Goal: Information Seeking & Learning: Find specific fact

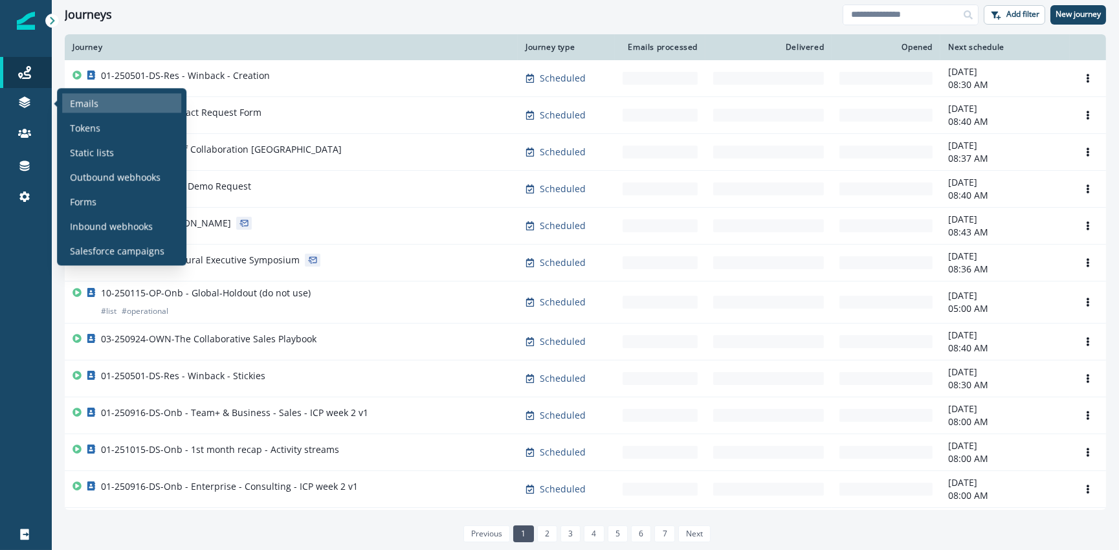
click at [94, 104] on p "Emails" at bounding box center [84, 103] width 28 height 14
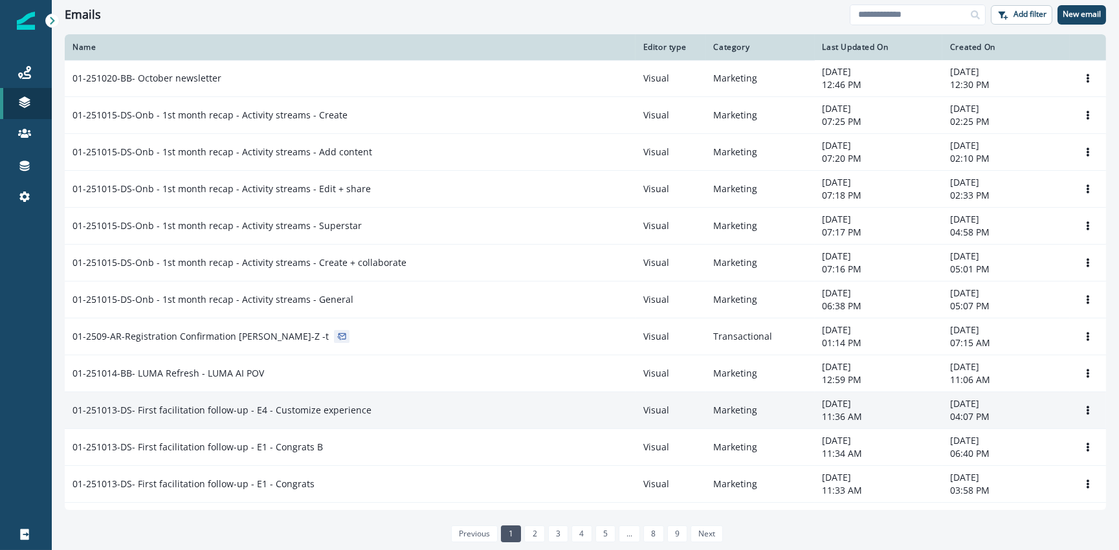
click at [315, 404] on p "01-251013-DS- First facilitation follow-up - E4 - Customize experience" at bounding box center [221, 410] width 299 height 13
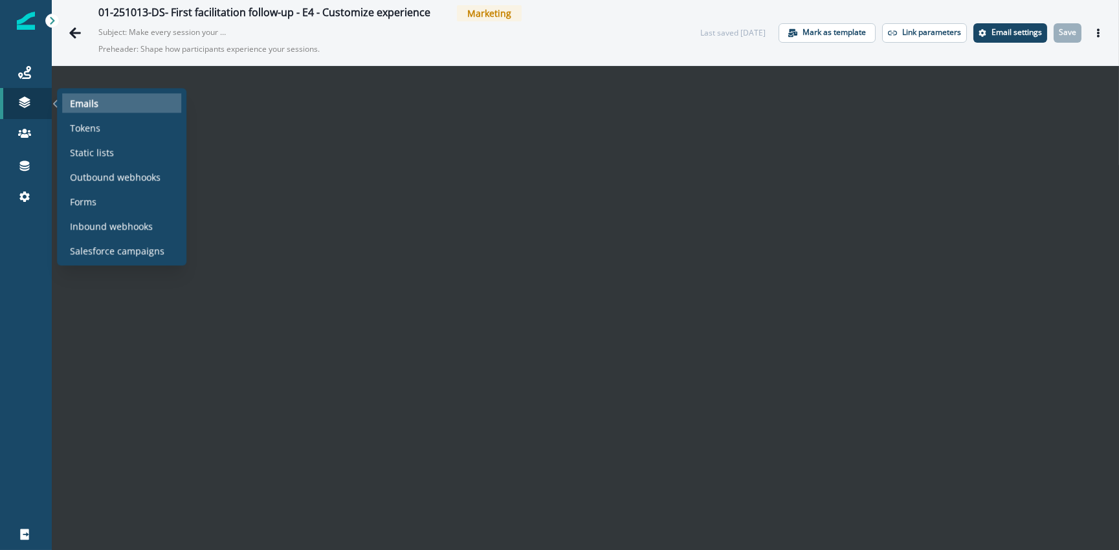
click at [97, 103] on div "Emails" at bounding box center [121, 102] width 119 height 19
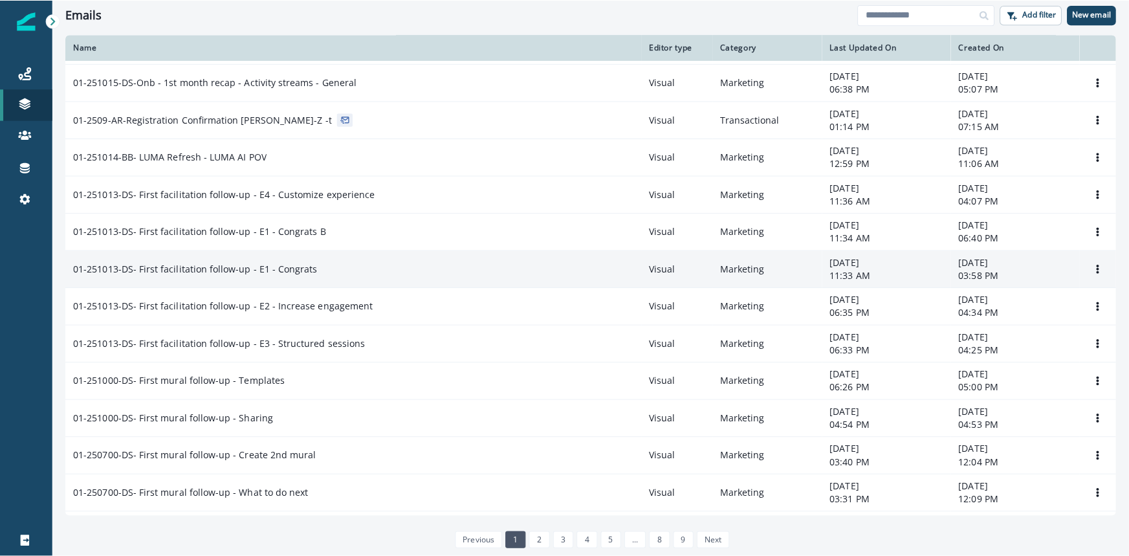
scroll to position [235, 0]
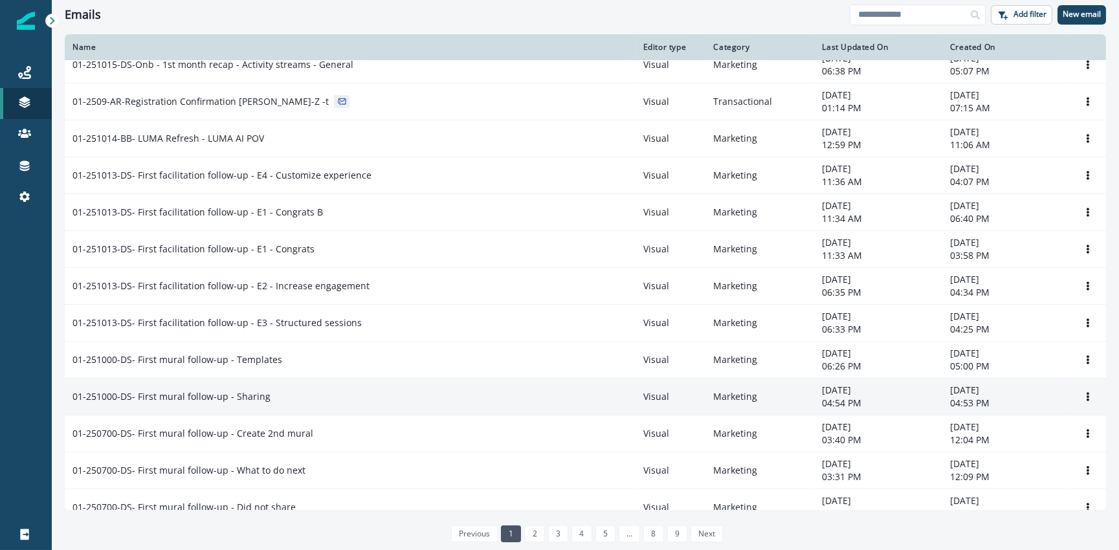
click at [261, 392] on p "01-251000-DS- First mural follow-up - Sharing" at bounding box center [171, 396] width 198 height 13
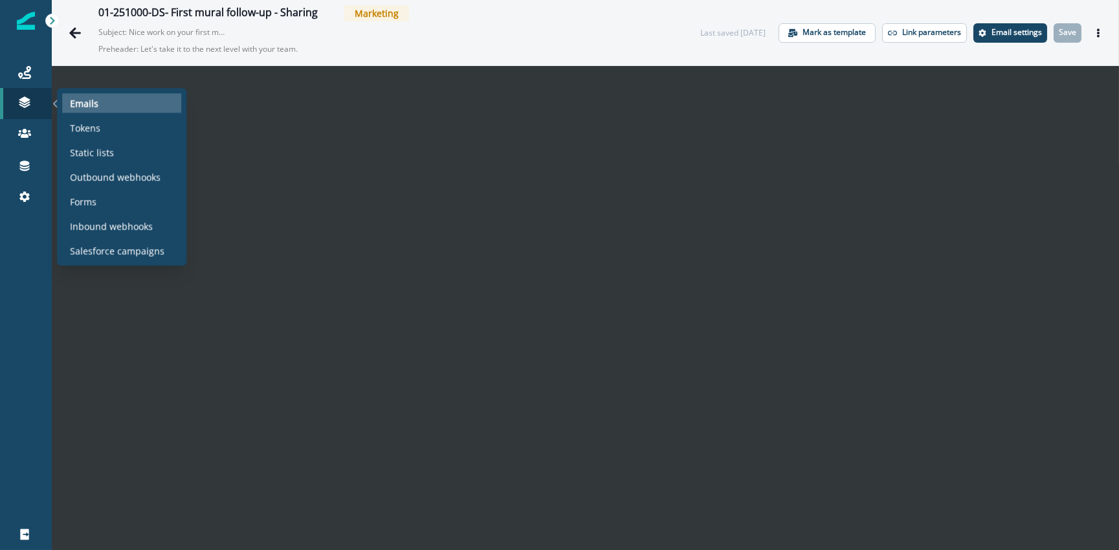
click at [85, 107] on p "Emails" at bounding box center [84, 103] width 28 height 14
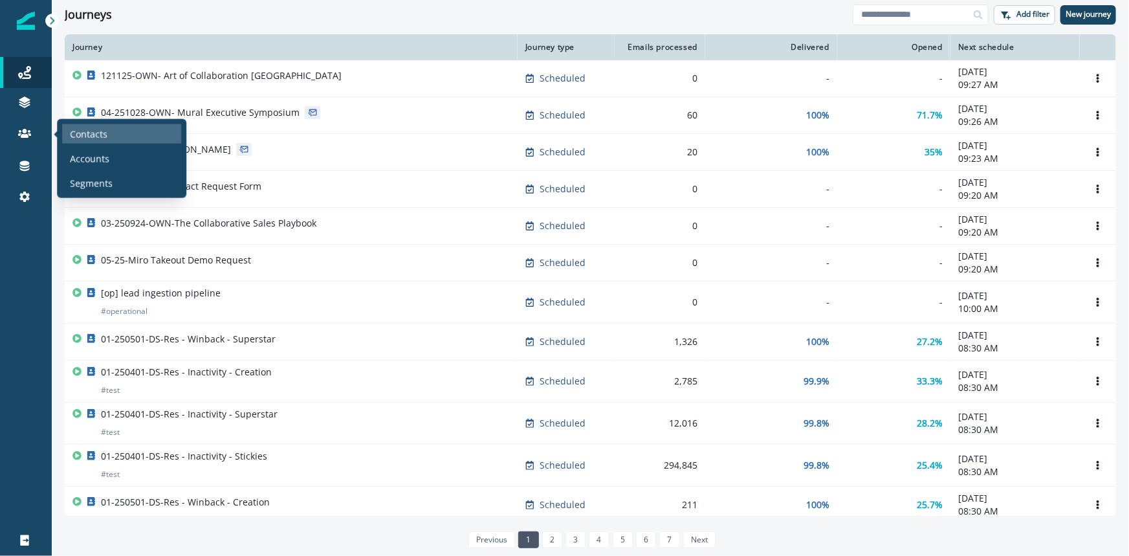
click at [83, 131] on p "Contacts" at bounding box center [89, 134] width 38 height 14
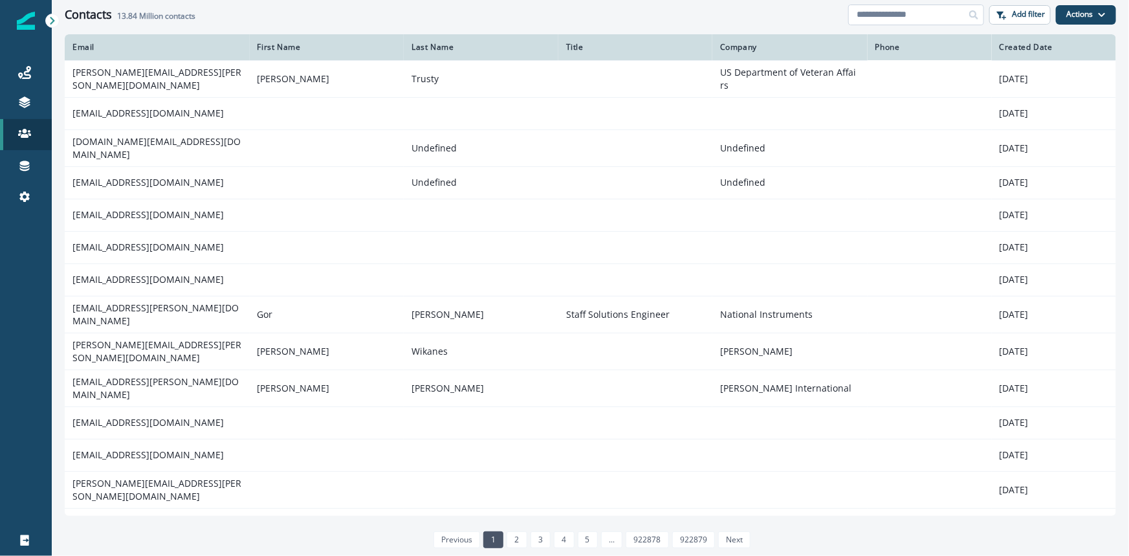
click at [876, 10] on input at bounding box center [916, 15] width 136 height 21
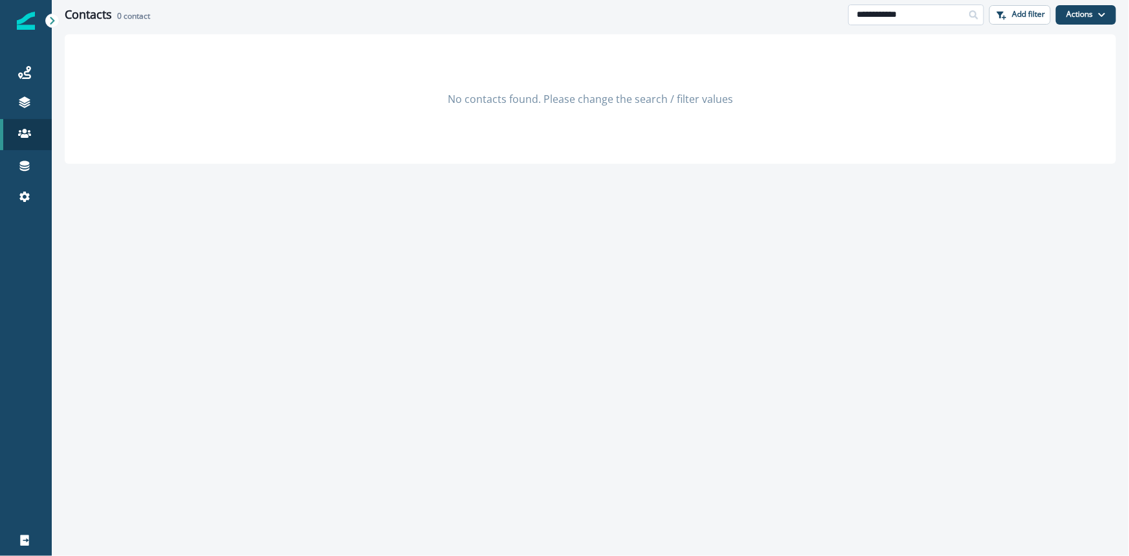
click at [877, 12] on input "**********" at bounding box center [916, 15] width 136 height 21
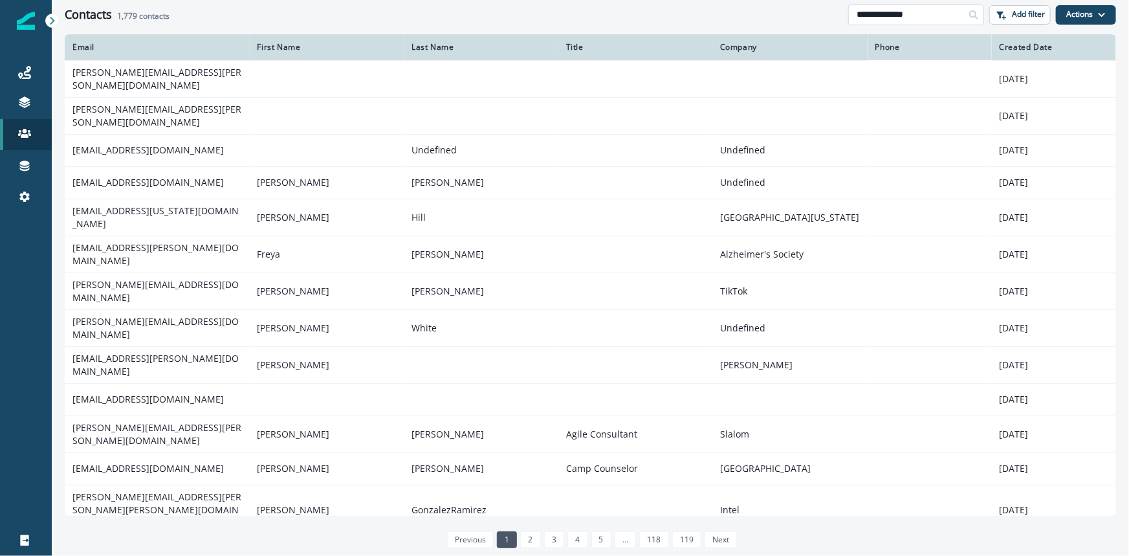
click at [881, 12] on input "**********" at bounding box center [916, 15] width 136 height 21
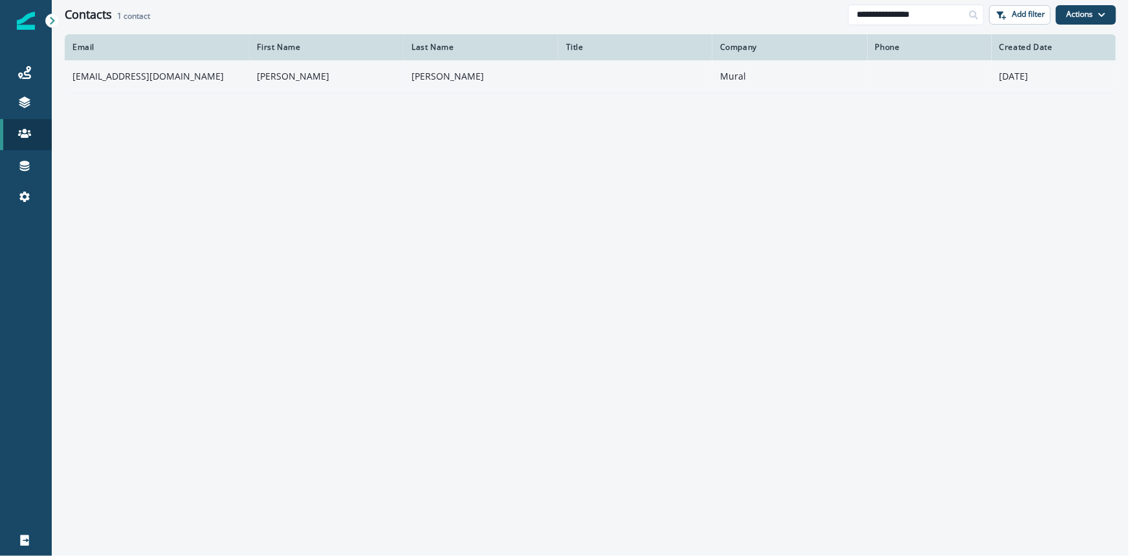
type input "**********"
click at [212, 76] on td "kmcgill@mural.co" at bounding box center [157, 76] width 185 height 32
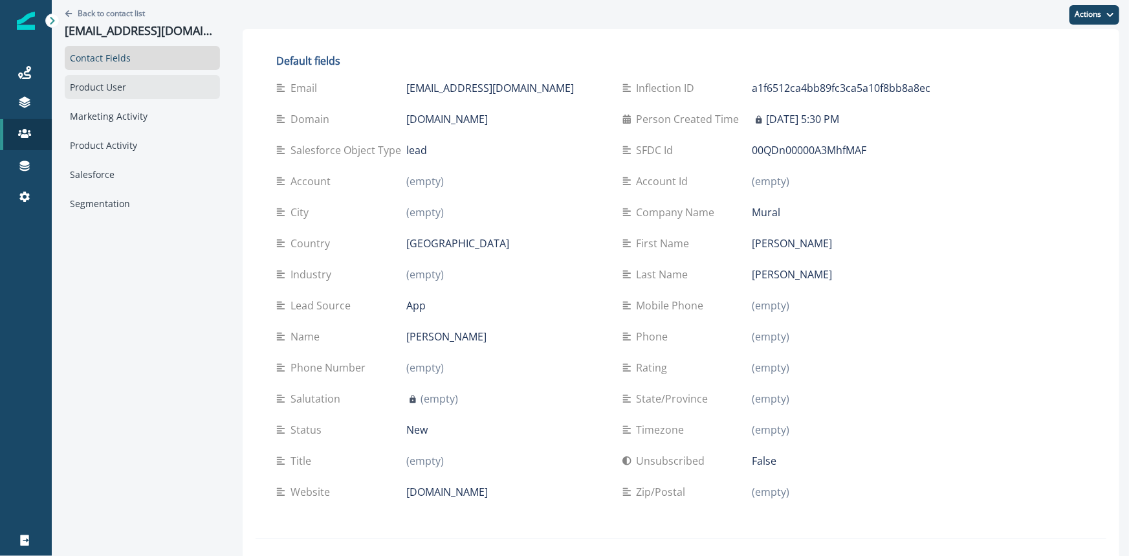
click at [102, 90] on div "Product User" at bounding box center [142, 87] width 155 height 24
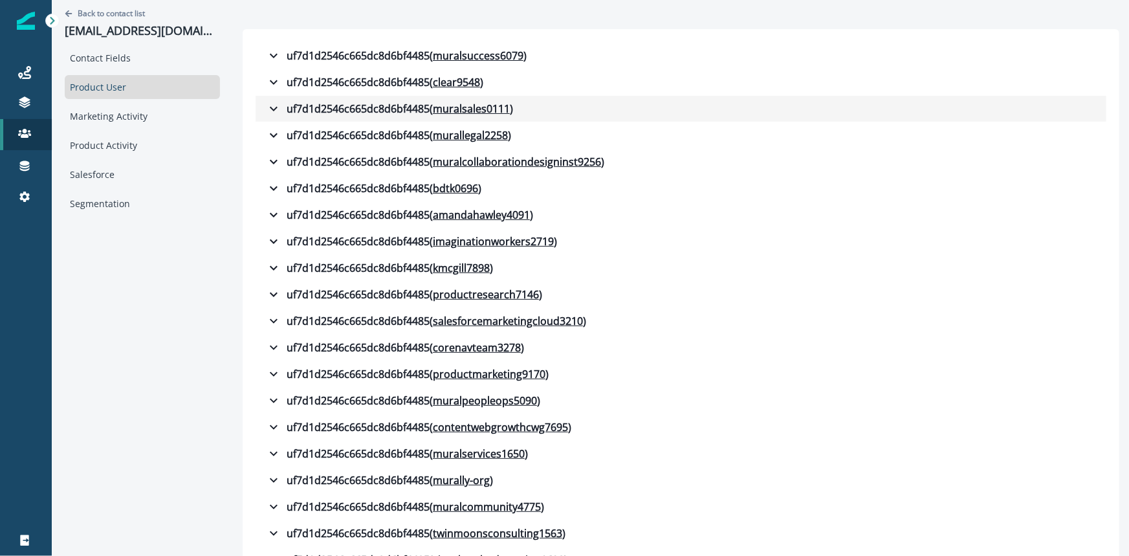
click at [270, 110] on icon "button" at bounding box center [274, 109] width 8 height 5
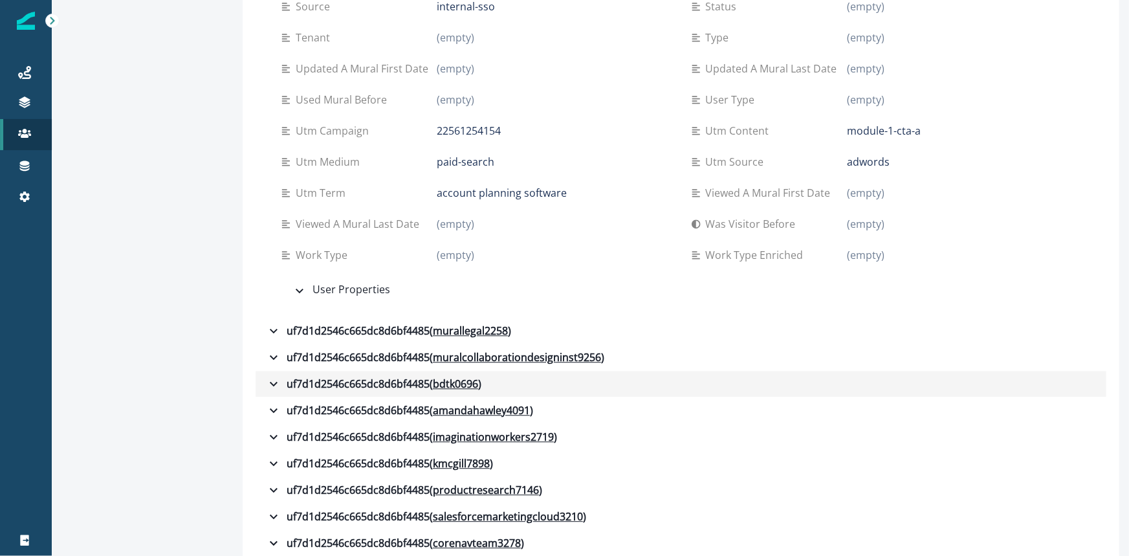
scroll to position [1470, 0]
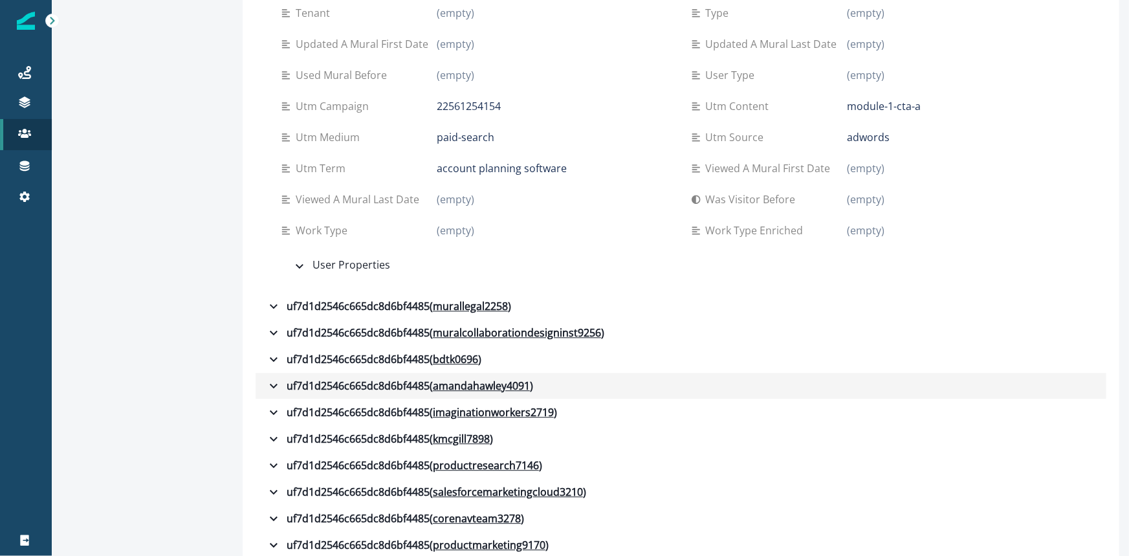
click at [266, 385] on icon "button" at bounding box center [274, 386] width 16 height 16
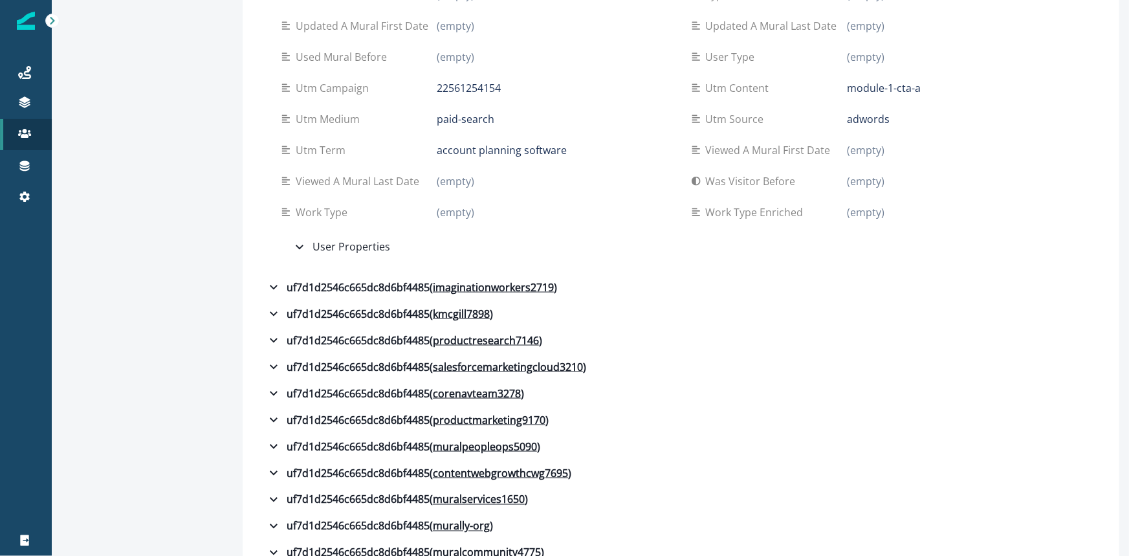
scroll to position [3308, 0]
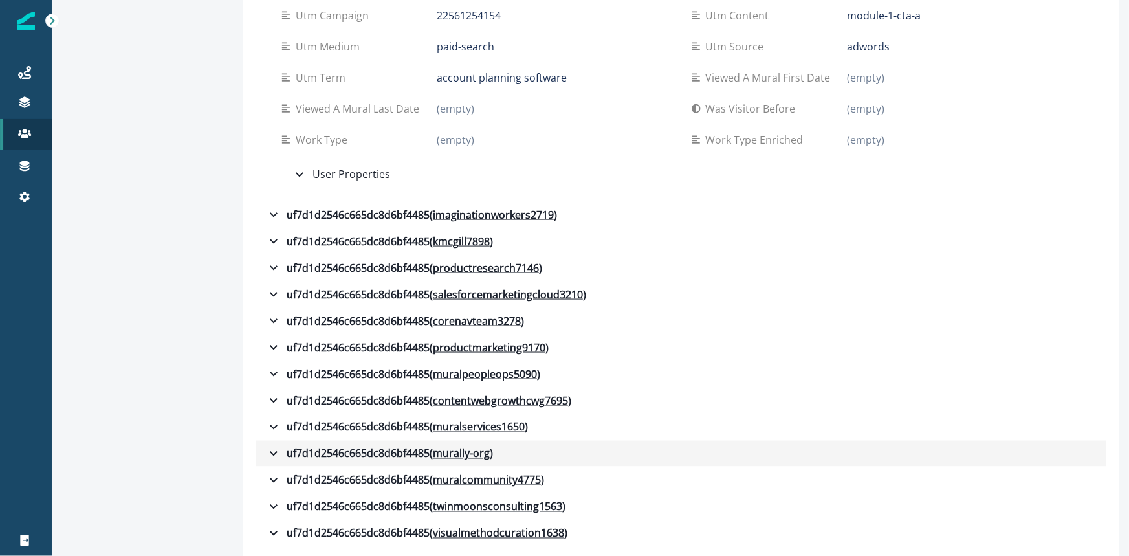
click at [266, 456] on icon "button" at bounding box center [274, 454] width 16 height 16
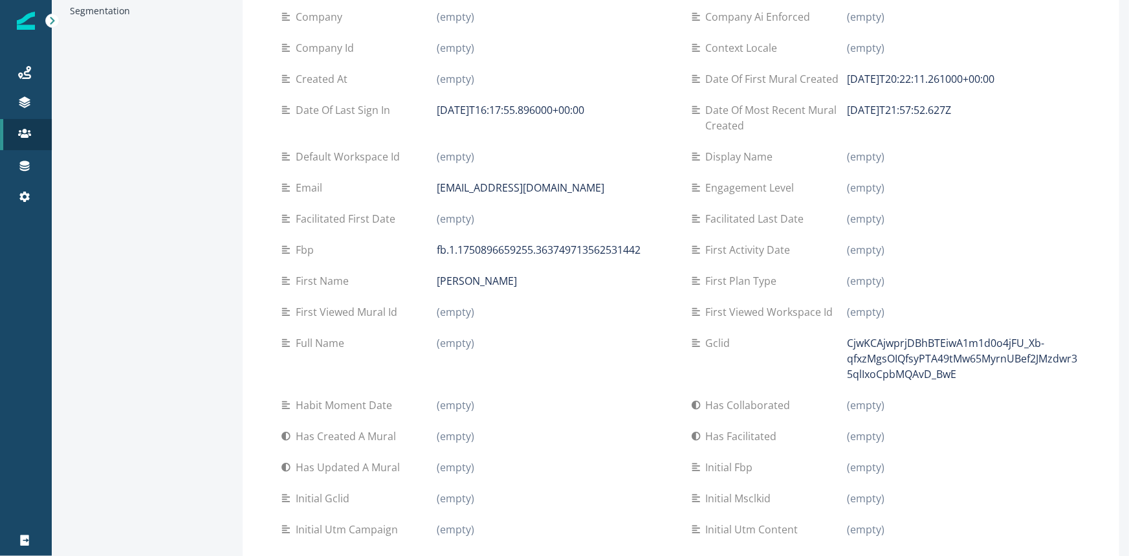
scroll to position [0, 0]
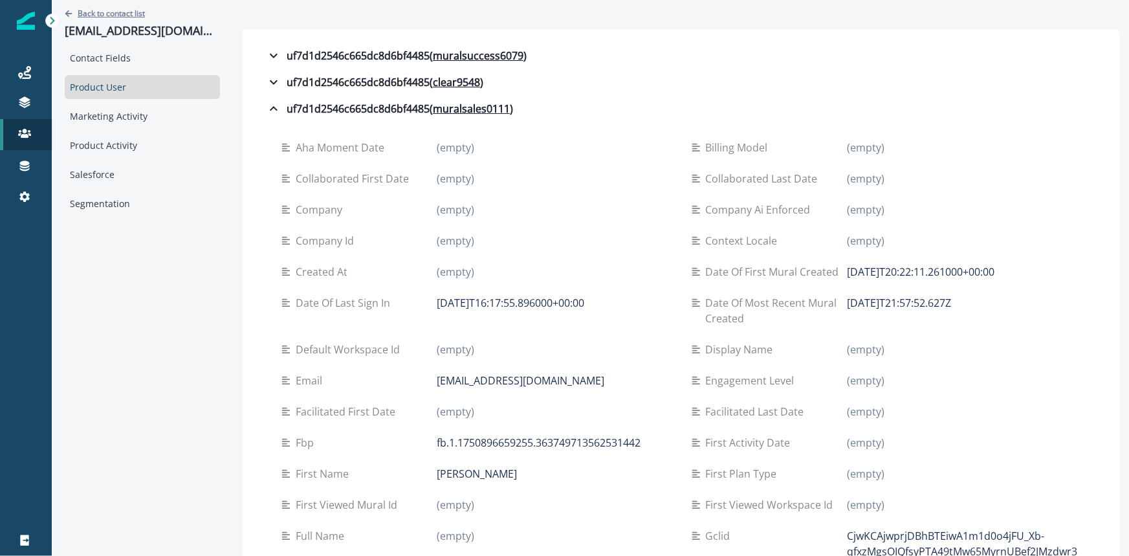
click at [101, 12] on p "Back to contact list" at bounding box center [111, 13] width 67 height 11
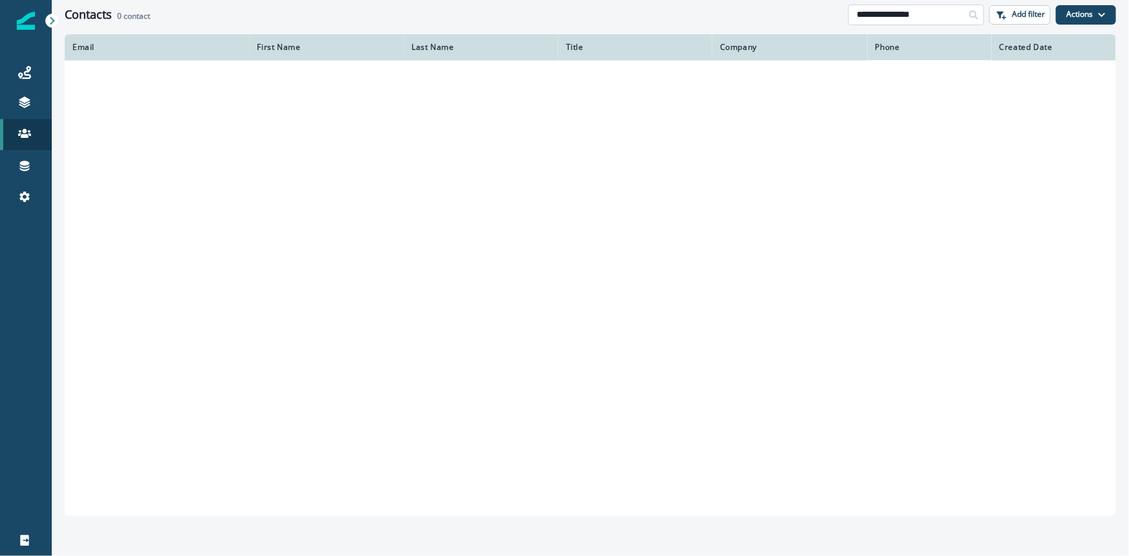
click at [938, 16] on input "**********" at bounding box center [916, 15] width 136 height 21
type input "******"
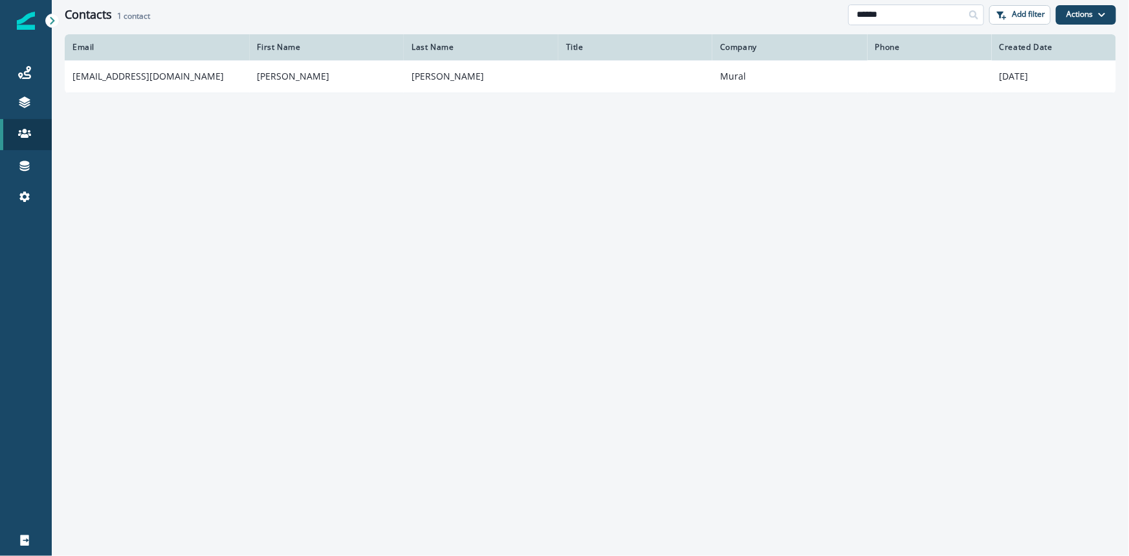
click at [907, 14] on input "******" at bounding box center [916, 15] width 136 height 21
click at [974, 15] on icon at bounding box center [973, 14] width 9 height 9
click at [971, 14] on icon at bounding box center [973, 14] width 9 height 9
click at [955, 13] on input "******" at bounding box center [916, 15] width 136 height 21
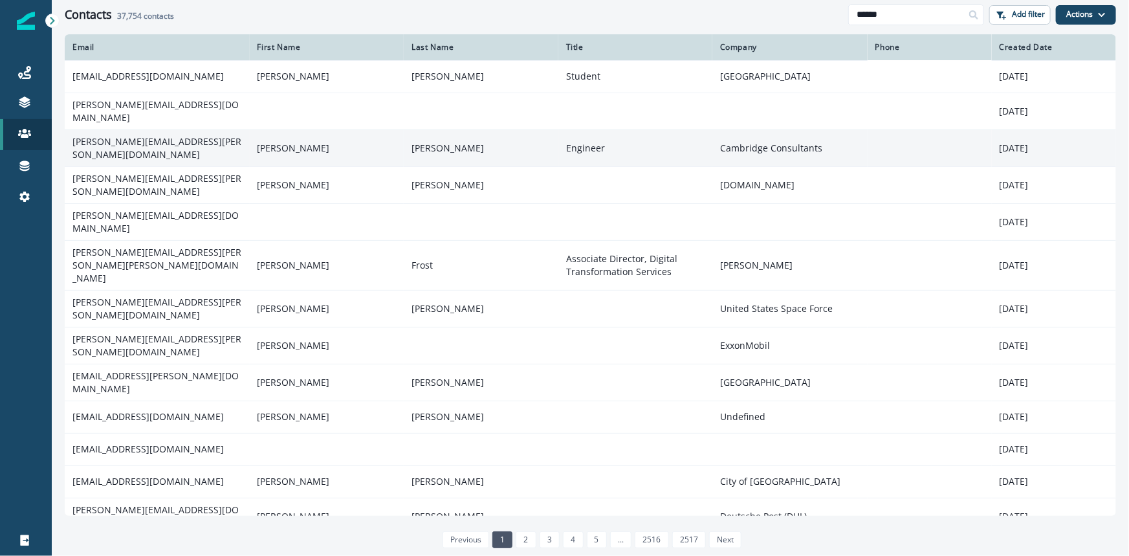
click at [197, 145] on td "andrew.stratton@cambridgeconsultants.com" at bounding box center [157, 147] width 185 height 37
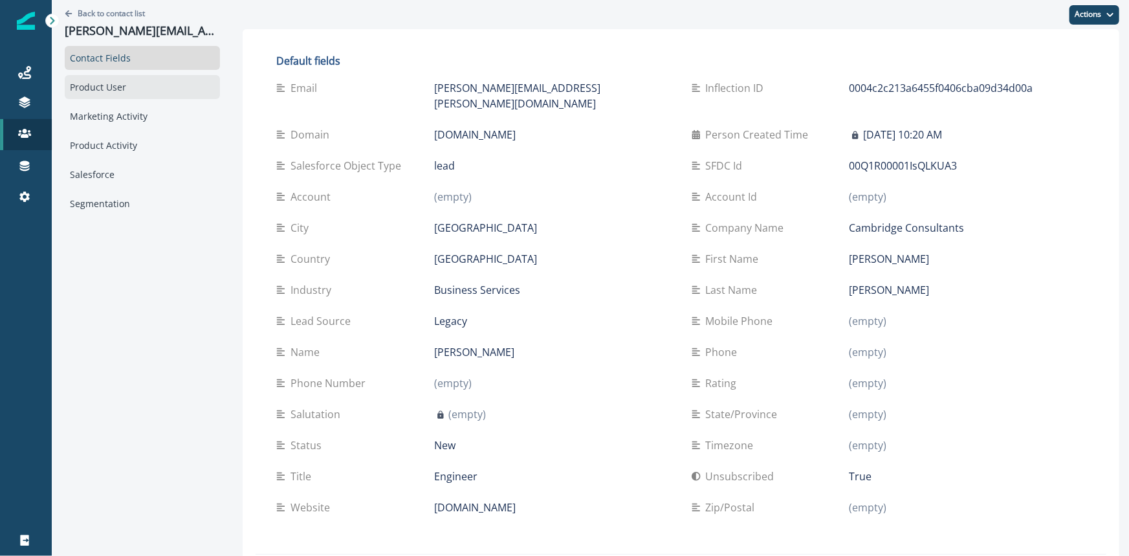
click at [122, 83] on div "Product User" at bounding box center [142, 87] width 155 height 24
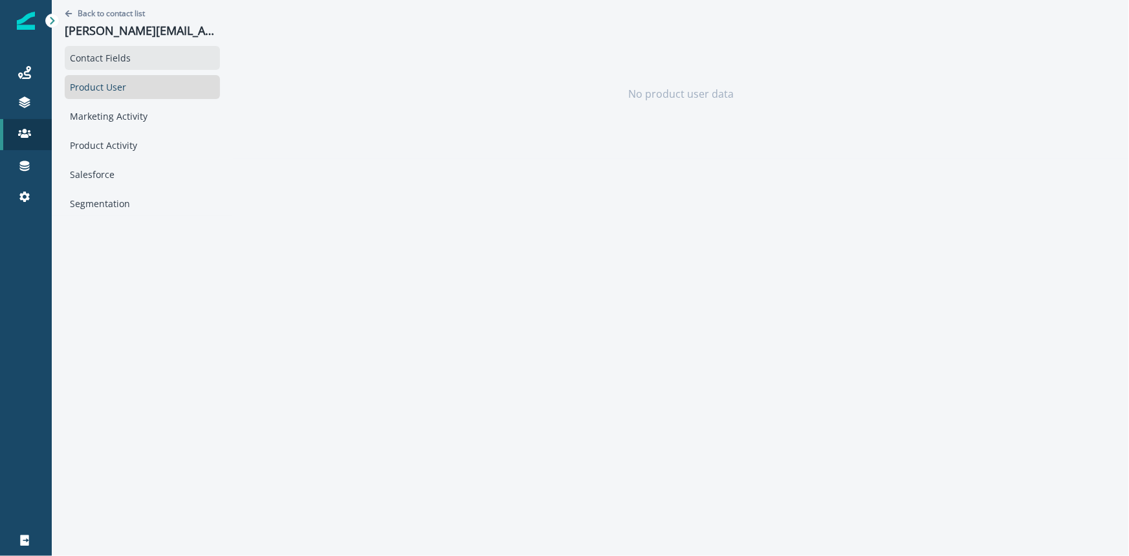
click at [116, 59] on div "Contact Fields" at bounding box center [142, 58] width 155 height 24
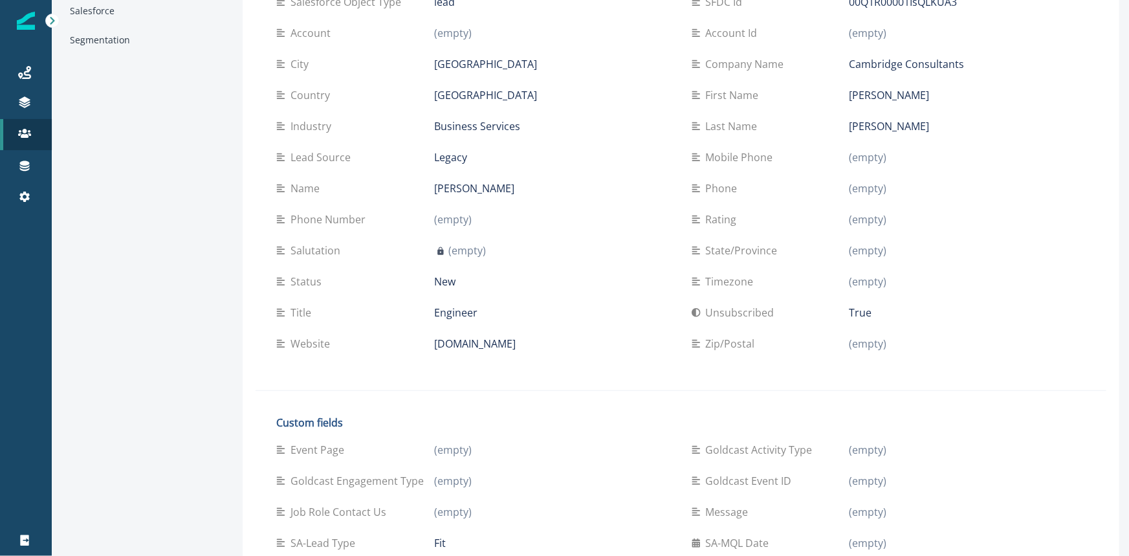
scroll to position [162, 0]
drag, startPoint x: 269, startPoint y: 116, endPoint x: 284, endPoint y: 87, distance: 32.4
click at [284, 89] on div "Country" at bounding box center [355, 97] width 158 height 16
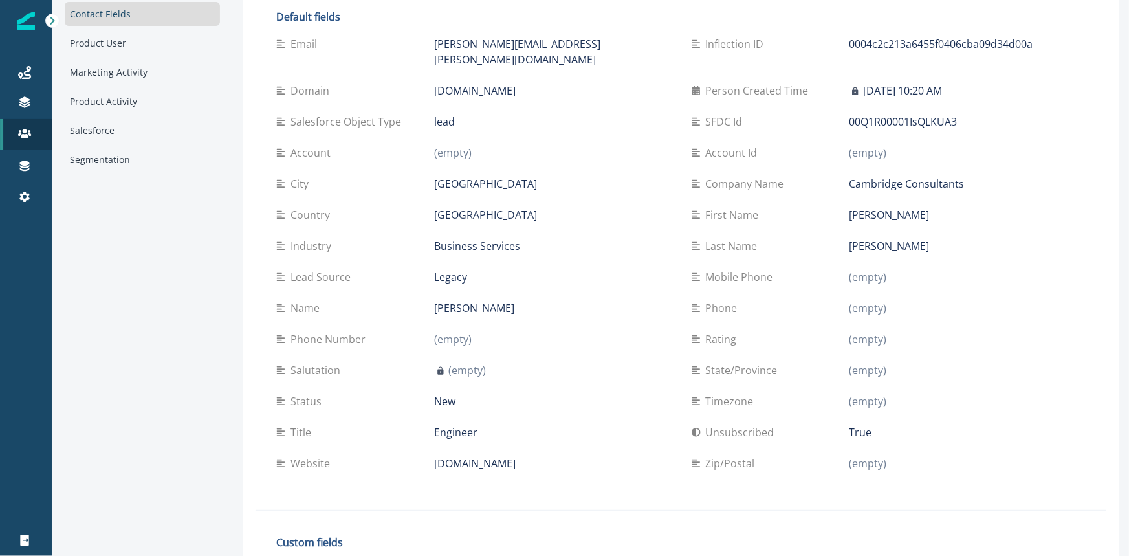
scroll to position [0, 0]
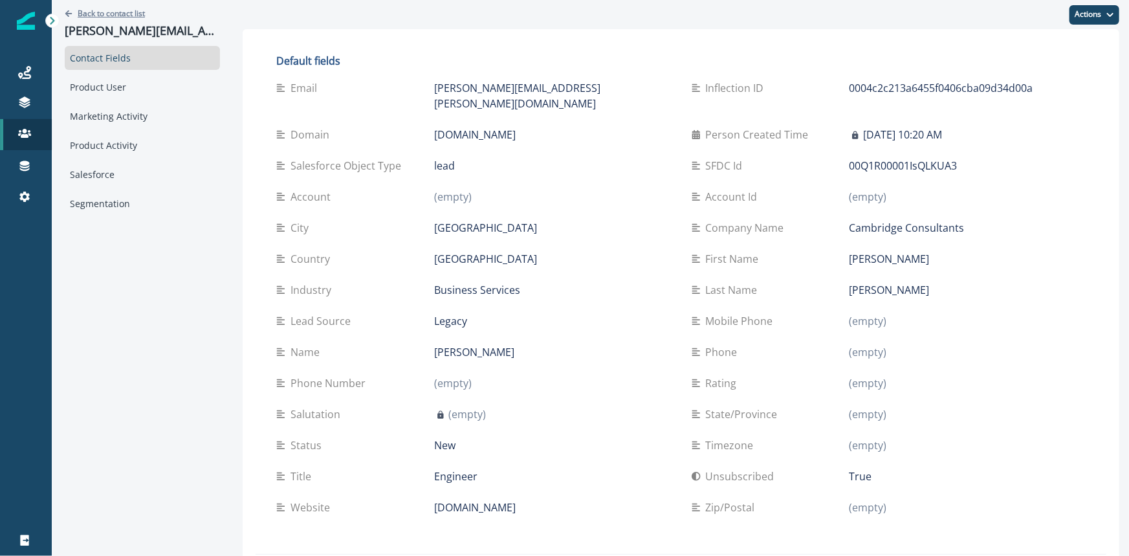
click at [70, 10] on icon "Go back" at bounding box center [69, 14] width 8 height 8
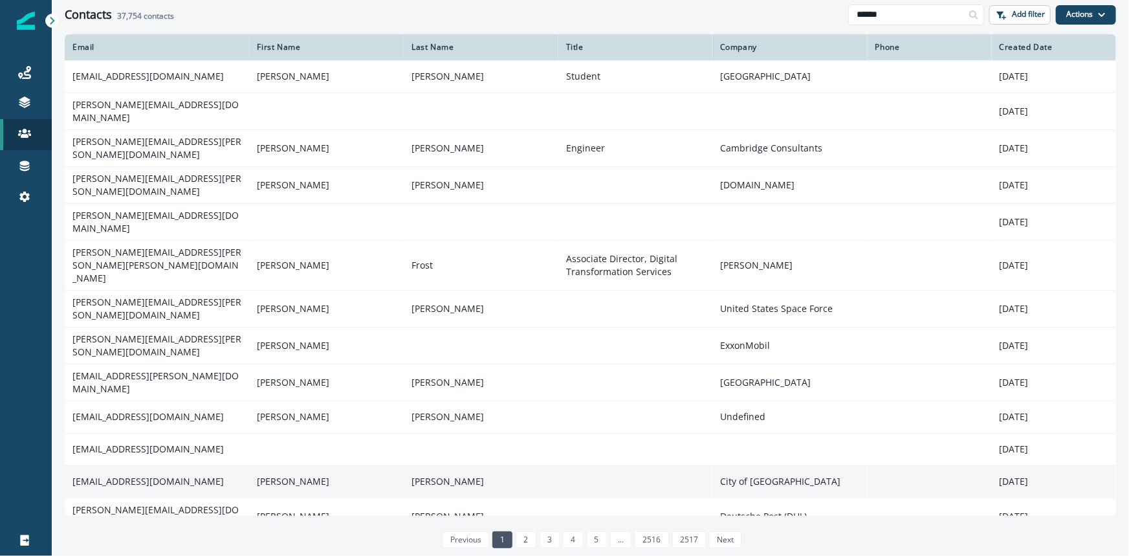
click at [150, 465] on td "awright@kawarthalakes.ca" at bounding box center [157, 481] width 185 height 32
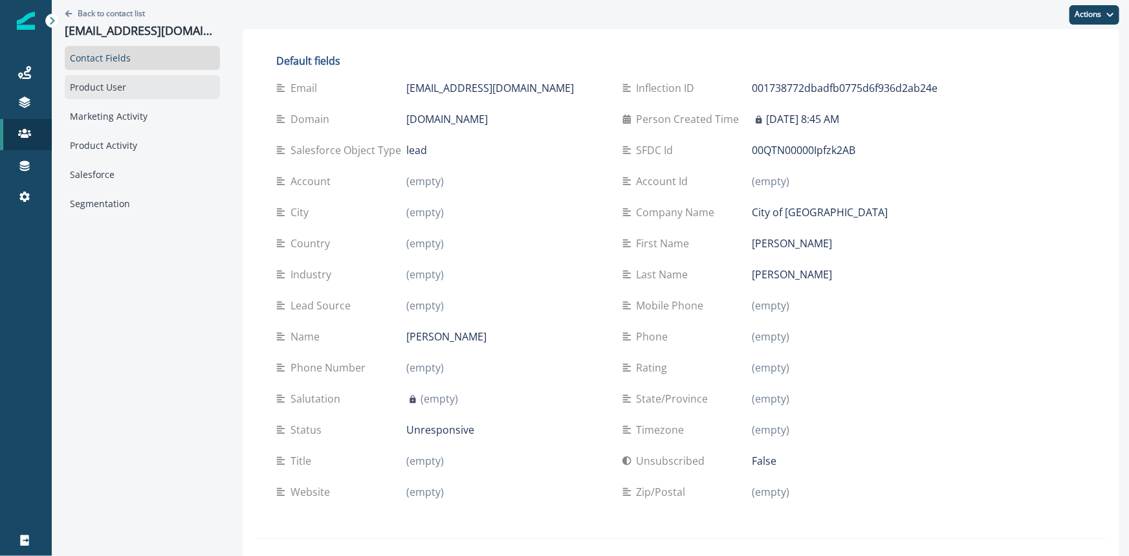
click at [126, 96] on div "Product User" at bounding box center [142, 87] width 155 height 24
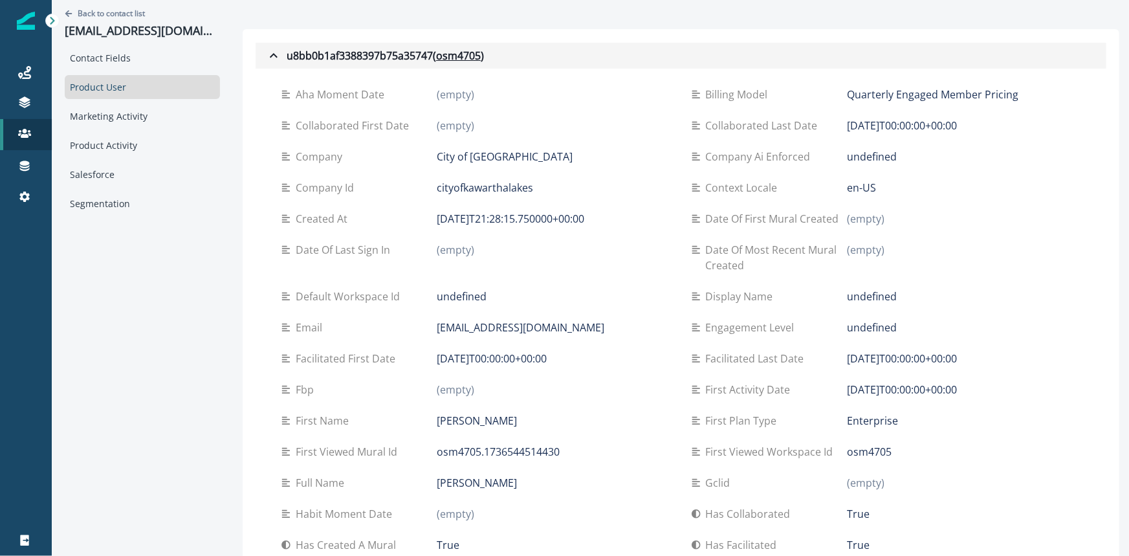
click at [268, 58] on icon "button" at bounding box center [274, 56] width 16 height 16
click at [291, 54] on div "u8bb0b1af3388397b75a35747 ( osm4705 )" at bounding box center [375, 56] width 218 height 16
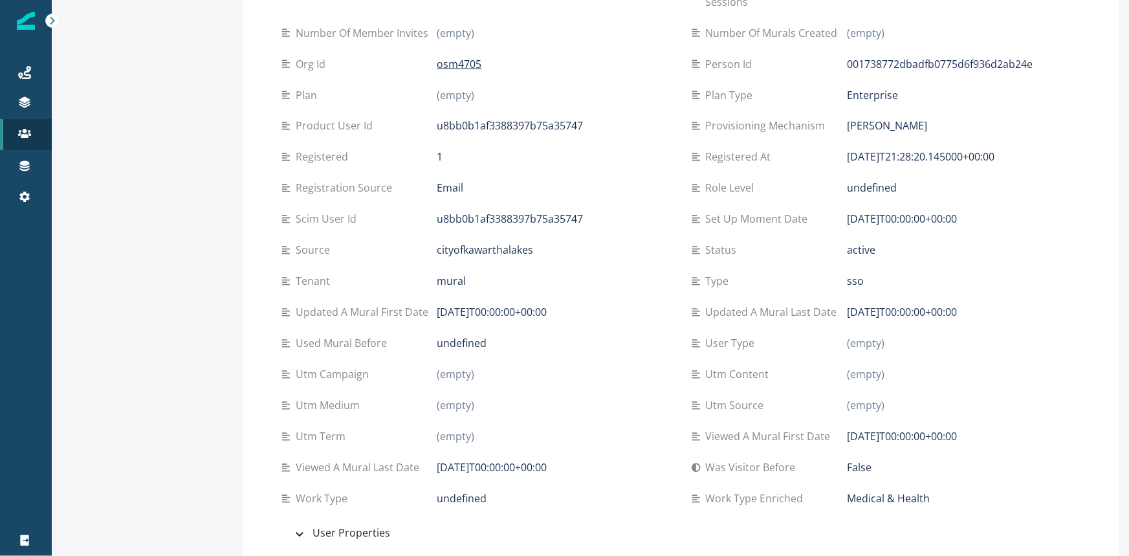
scroll to position [1134, 0]
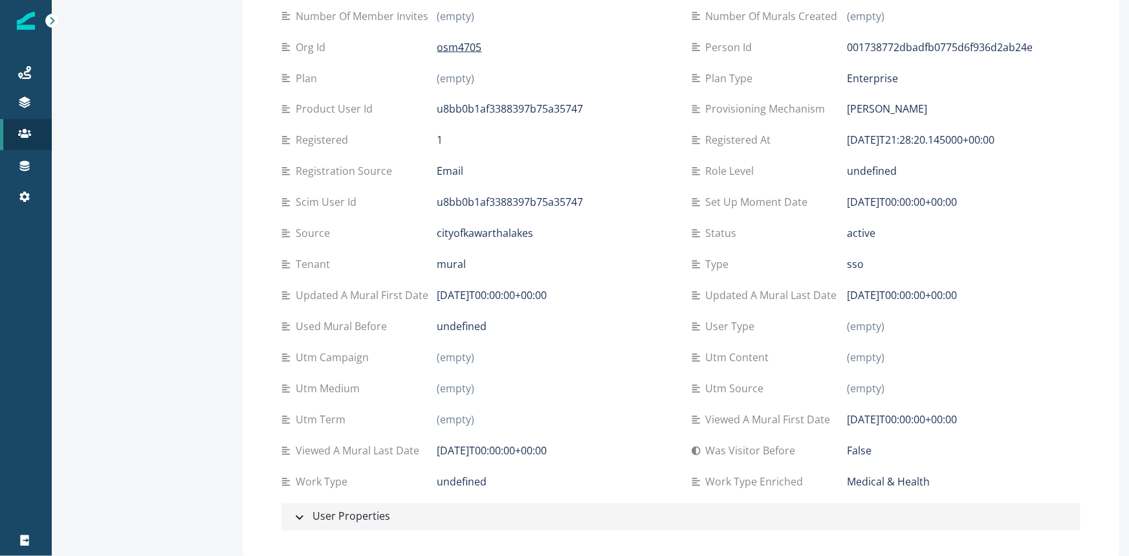
click at [325, 518] on div "User Properties" at bounding box center [341, 517] width 98 height 17
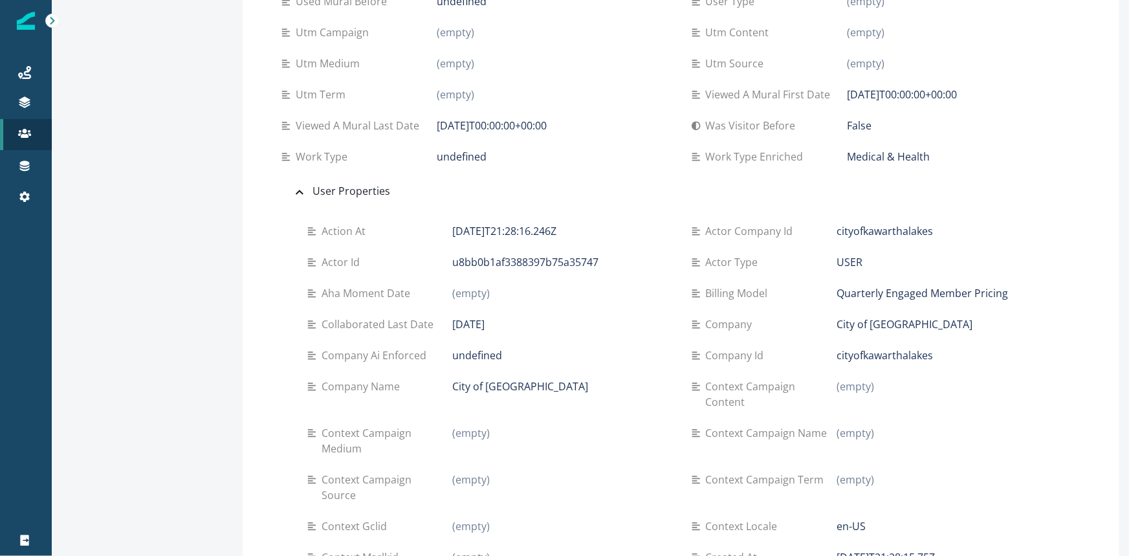
scroll to position [1429, 0]
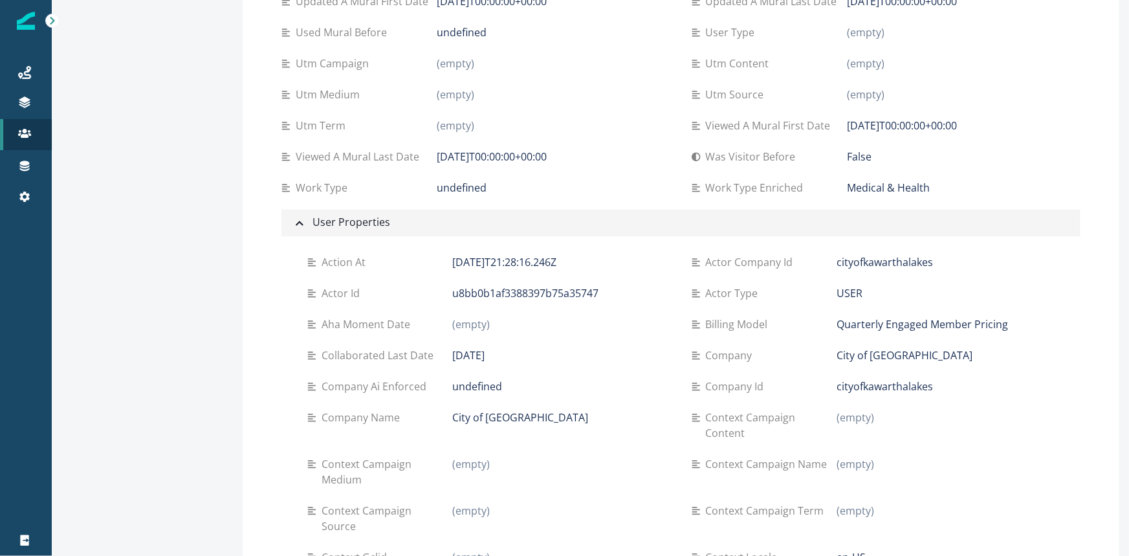
click at [318, 216] on div "User Properties" at bounding box center [341, 222] width 98 height 17
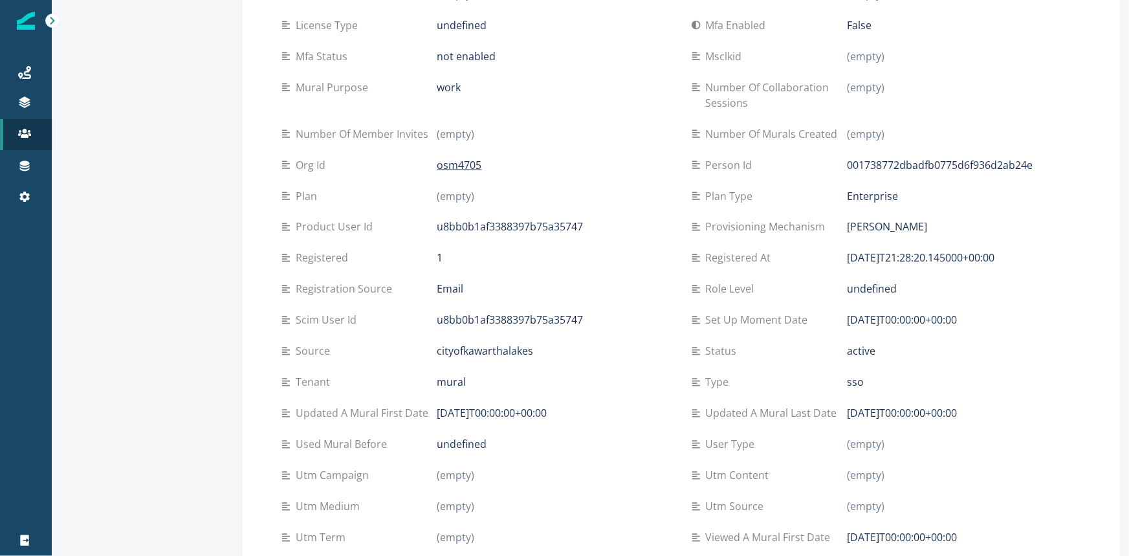
scroll to position [1134, 0]
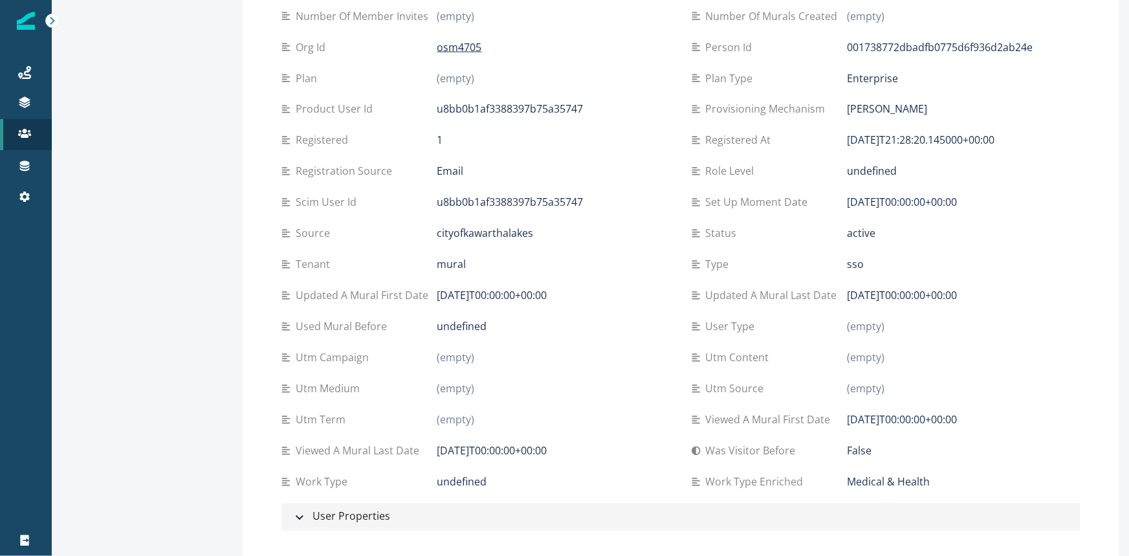
click at [375, 511] on div "User Properties" at bounding box center [341, 517] width 98 height 17
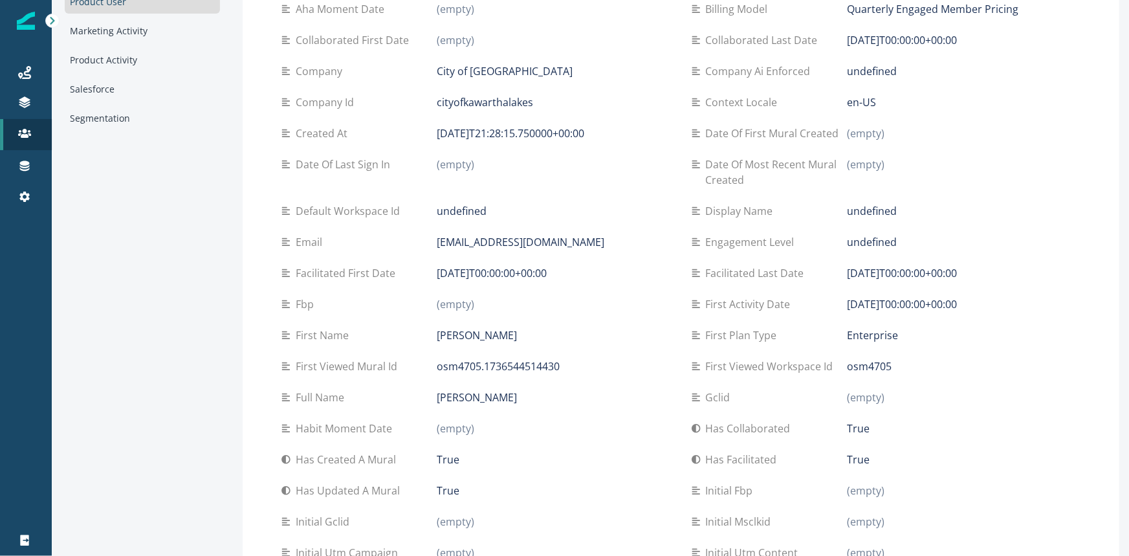
scroll to position [0, 0]
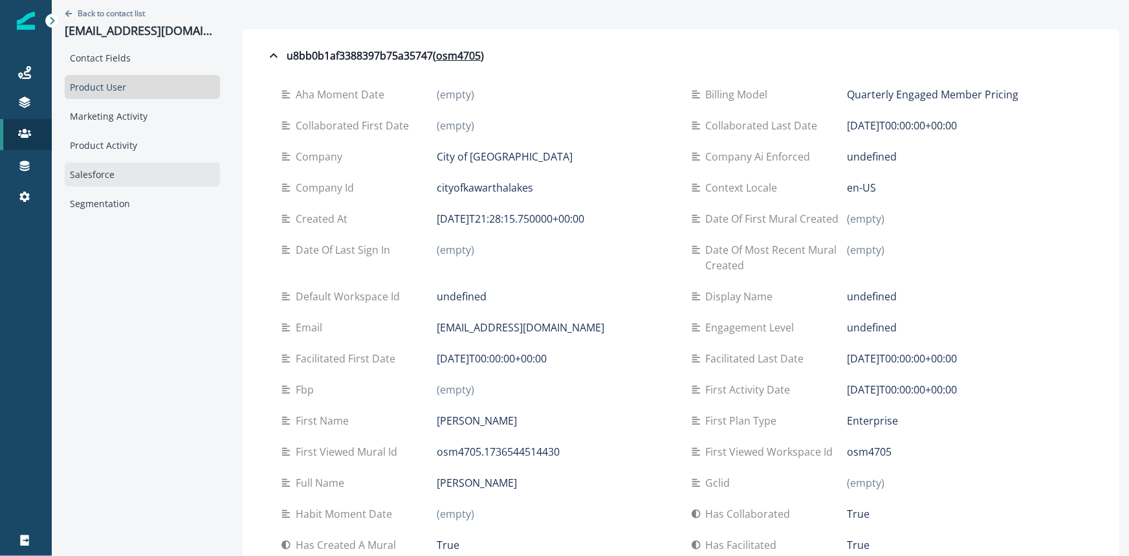
click at [126, 165] on div "Salesforce" at bounding box center [142, 174] width 155 height 24
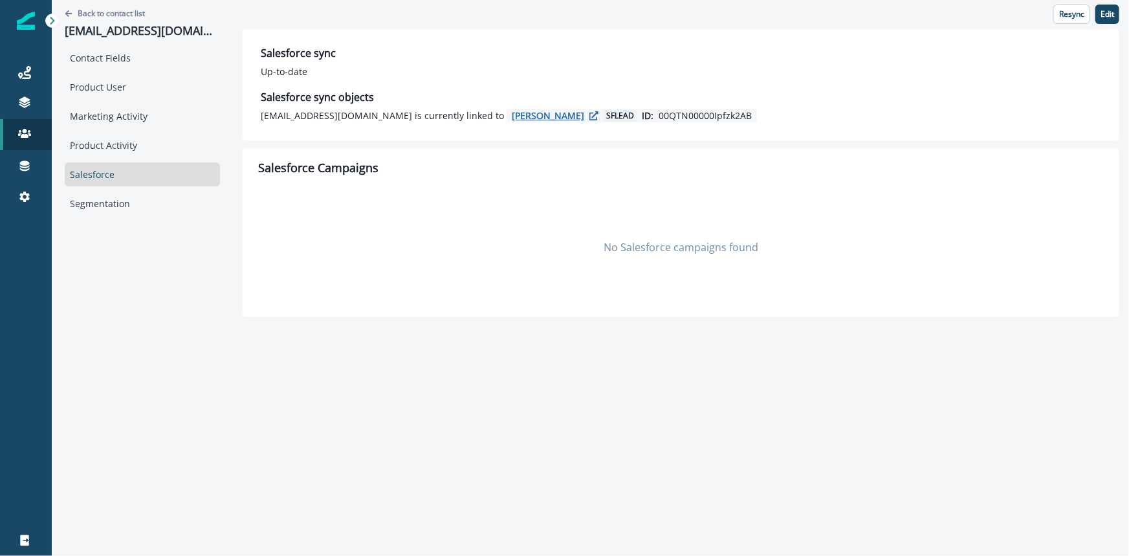
click at [512, 116] on p "Andrew wright" at bounding box center [548, 115] width 72 height 12
click at [113, 96] on div "Product User" at bounding box center [142, 87] width 155 height 24
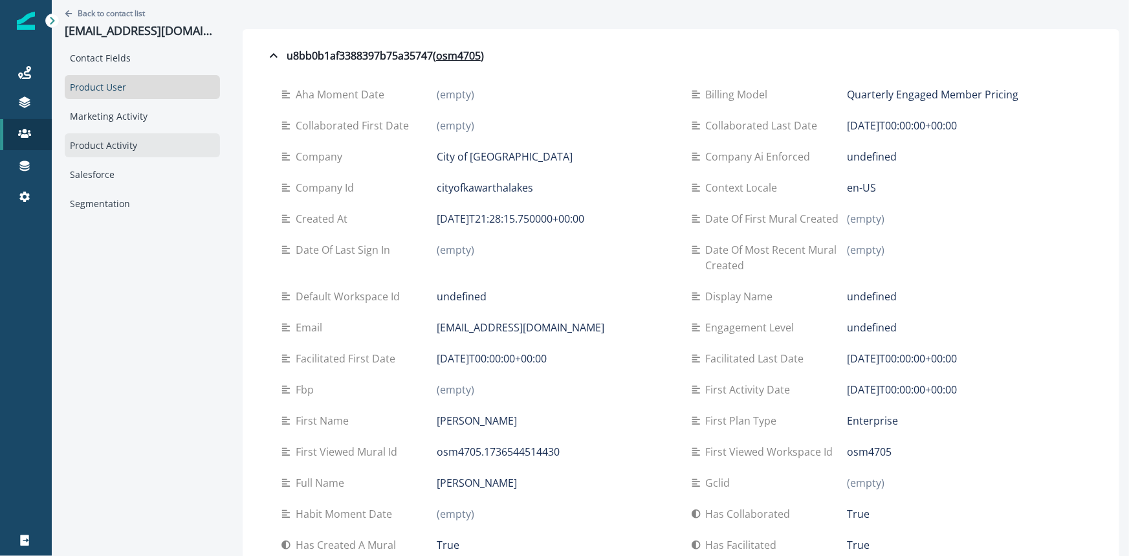
click at [100, 150] on div "Product Activity" at bounding box center [142, 145] width 155 height 24
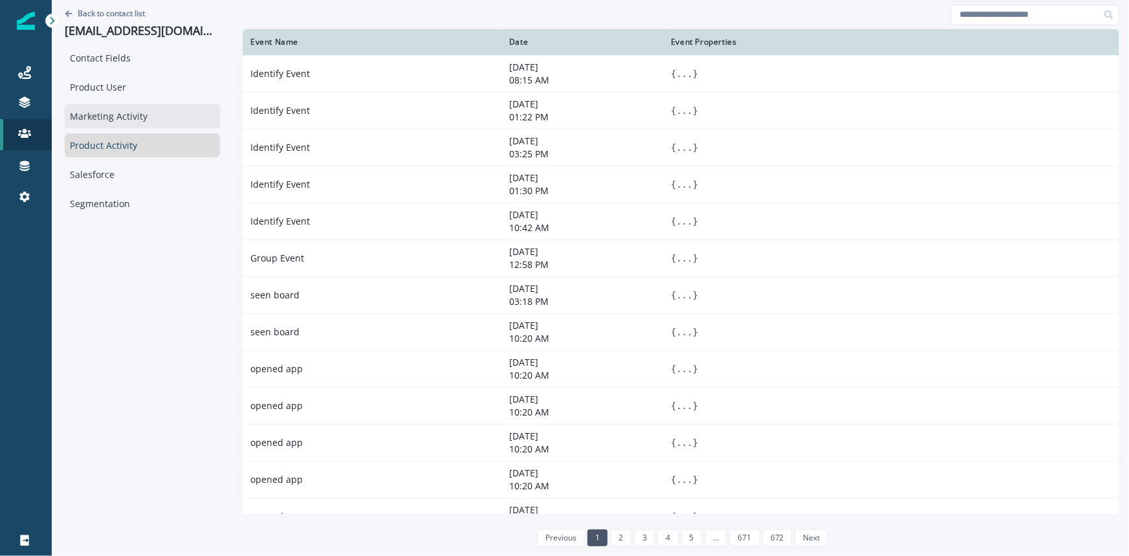
click at [122, 111] on div "Marketing Activity" at bounding box center [142, 116] width 155 height 24
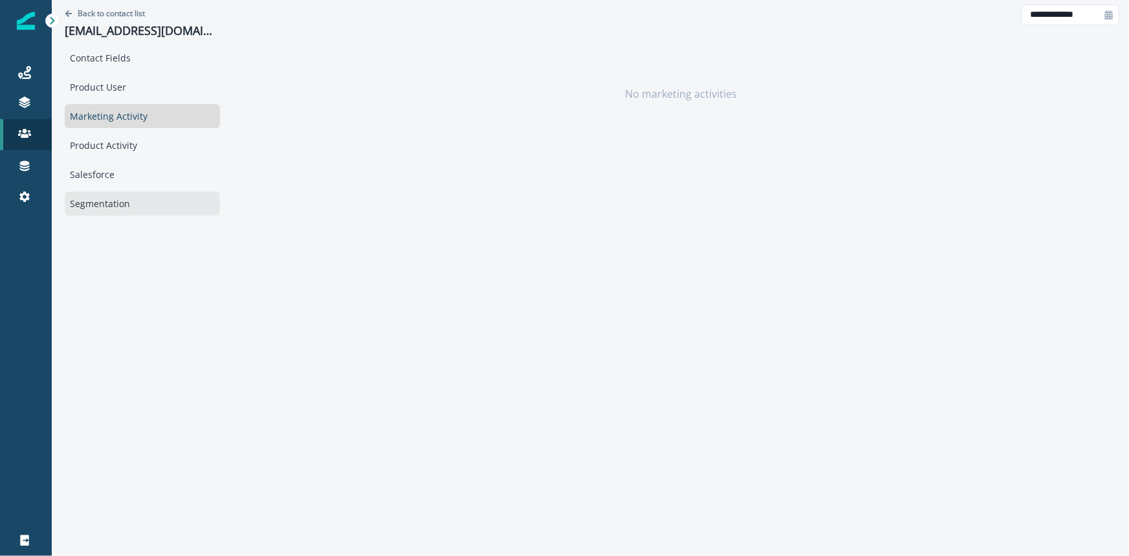
click at [114, 207] on div "Segmentation" at bounding box center [142, 204] width 155 height 24
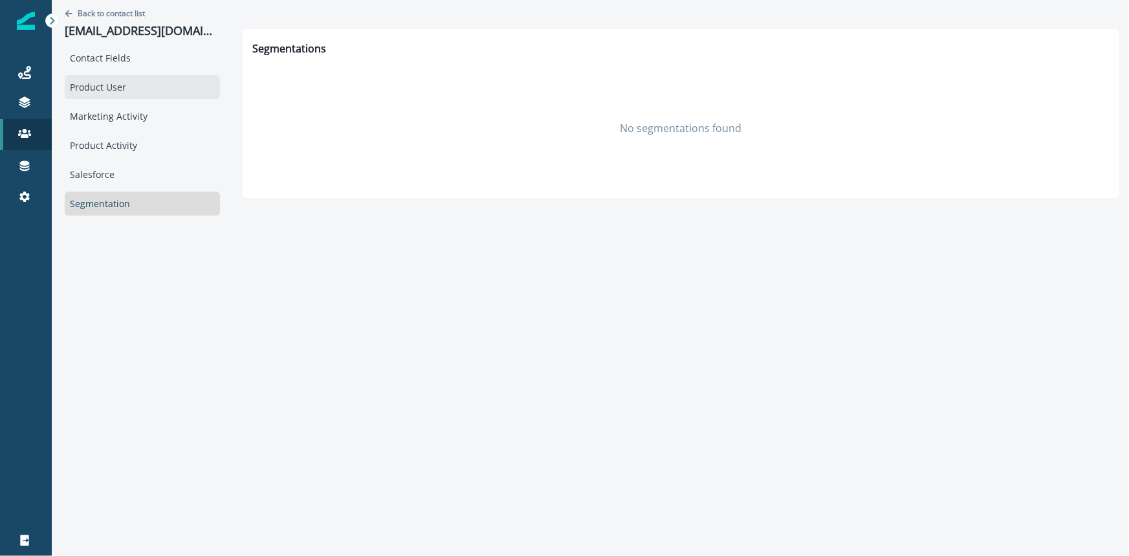
click at [100, 90] on div "Product User" at bounding box center [142, 87] width 155 height 24
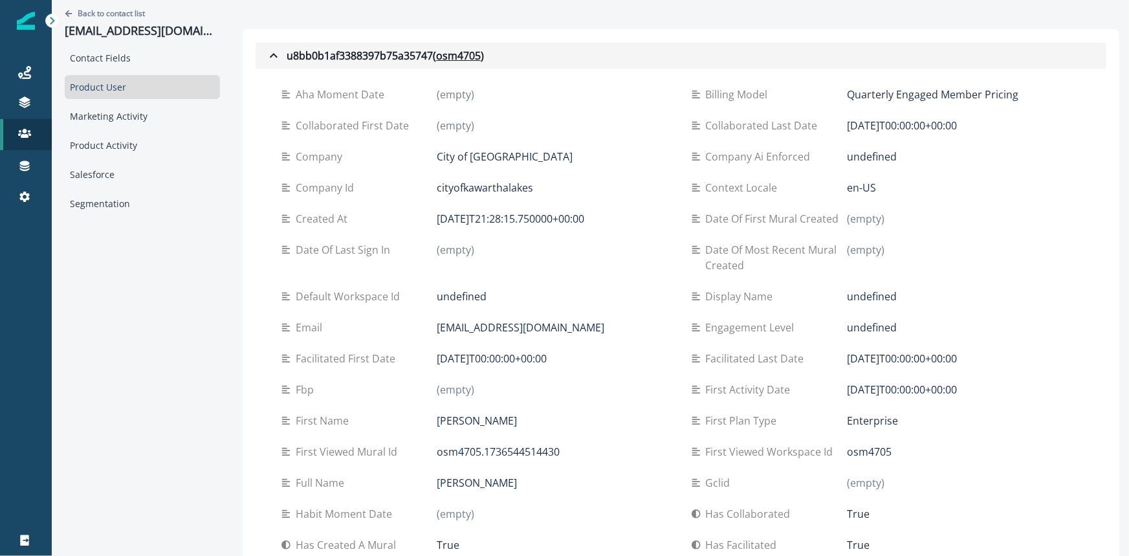
click at [334, 54] on div "u8bb0b1af3388397b75a35747 ( osm4705 )" at bounding box center [375, 56] width 218 height 16
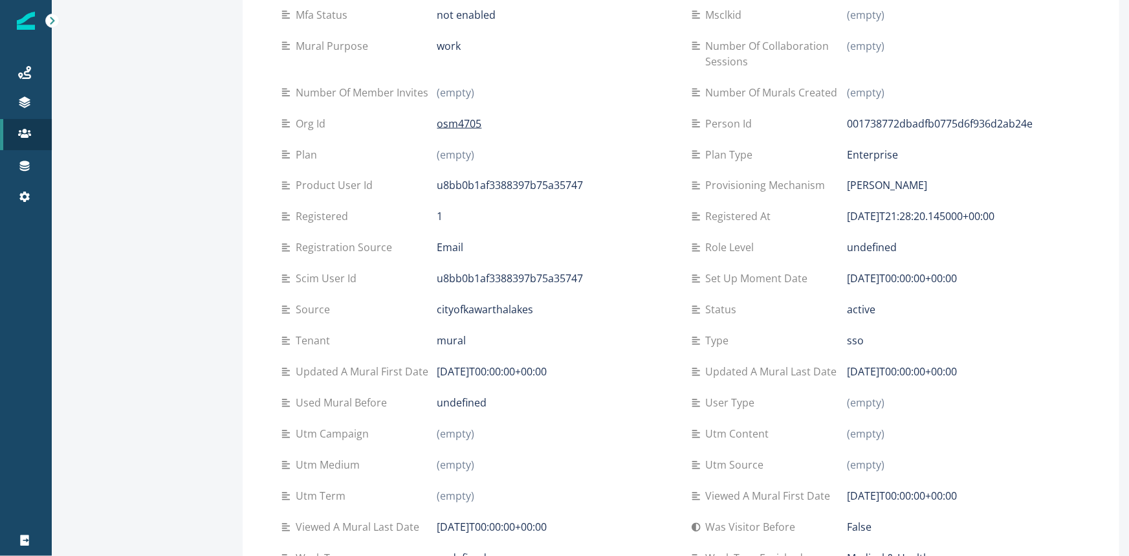
scroll to position [1134, 0]
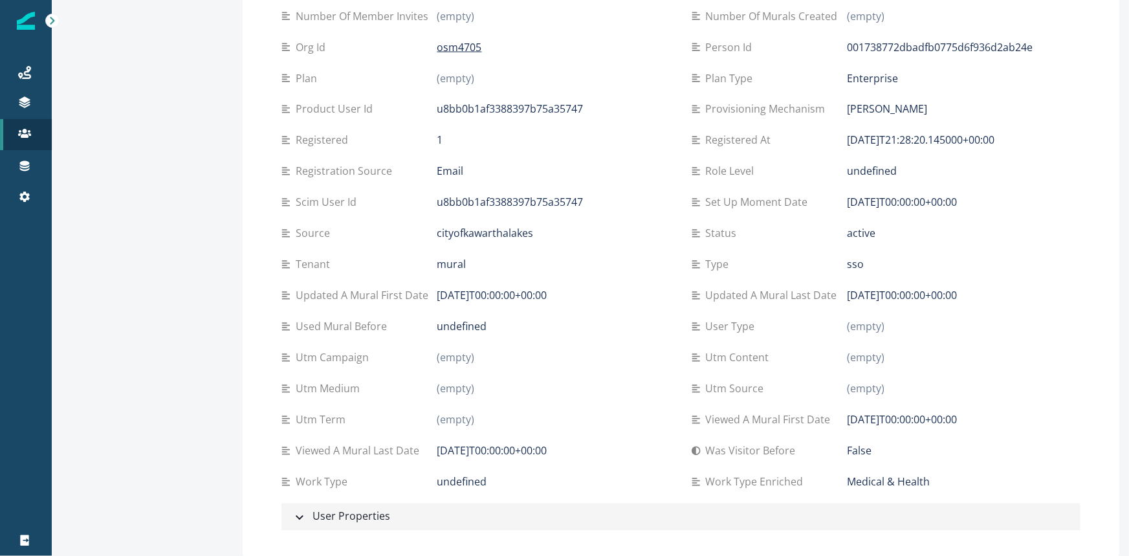
click at [354, 520] on div "User Properties" at bounding box center [341, 517] width 98 height 17
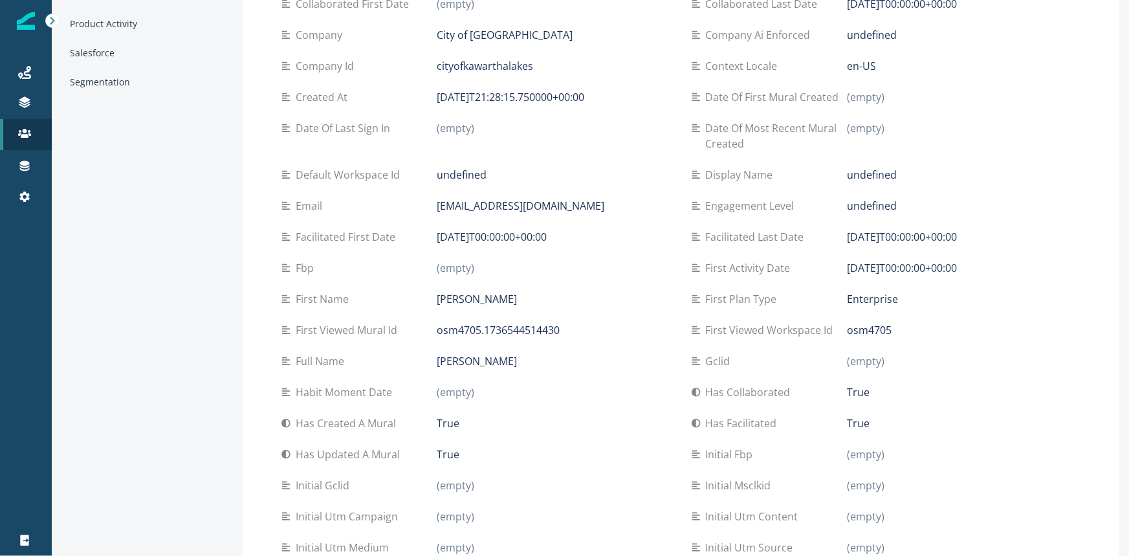
scroll to position [0, 0]
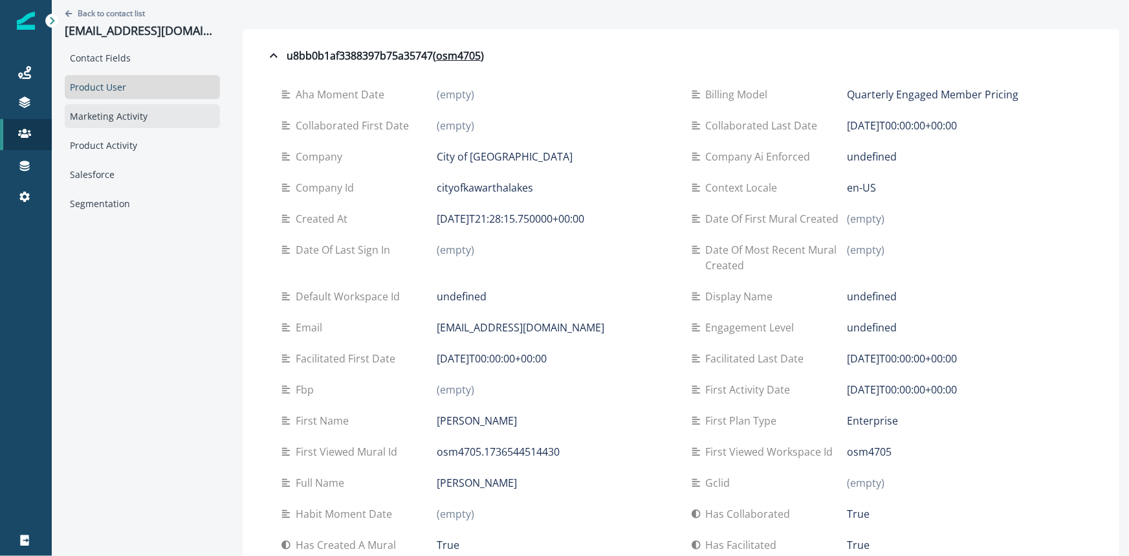
click at [131, 116] on div "Marketing Activity" at bounding box center [142, 116] width 155 height 24
